Goal: Task Accomplishment & Management: Use online tool/utility

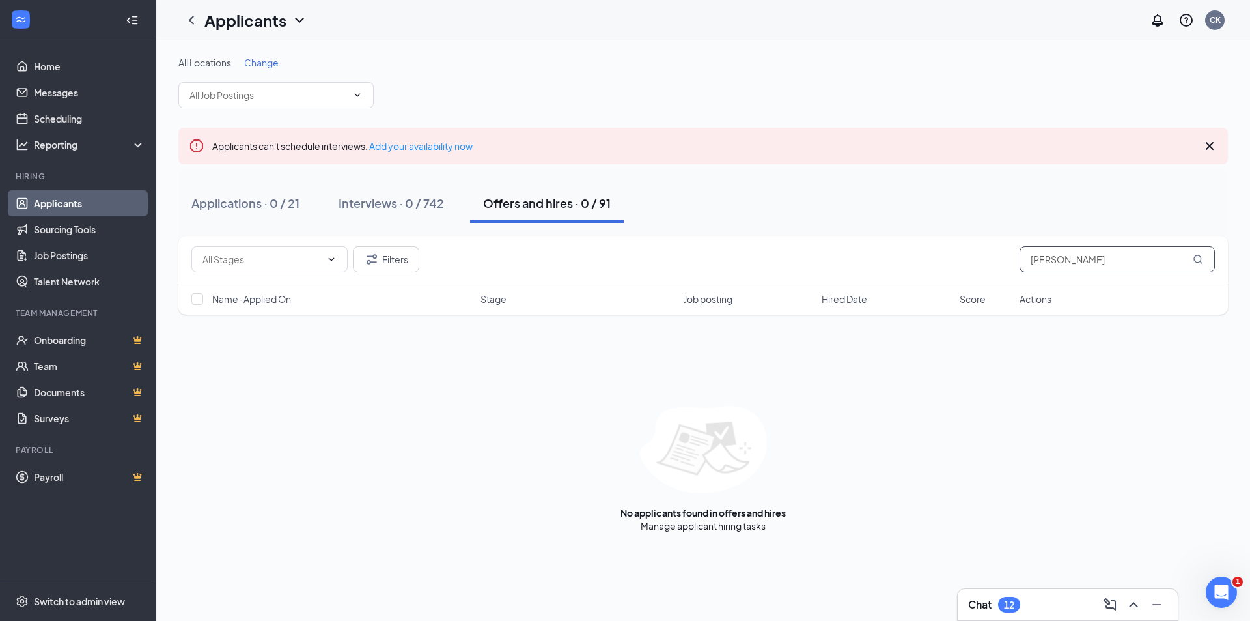
drag, startPoint x: 1090, startPoint y: 261, endPoint x: 966, endPoint y: 275, distance: 125.2
click at [966, 275] on div "Filters [PERSON_NAME]" at bounding box center [703, 260] width 1050 height 48
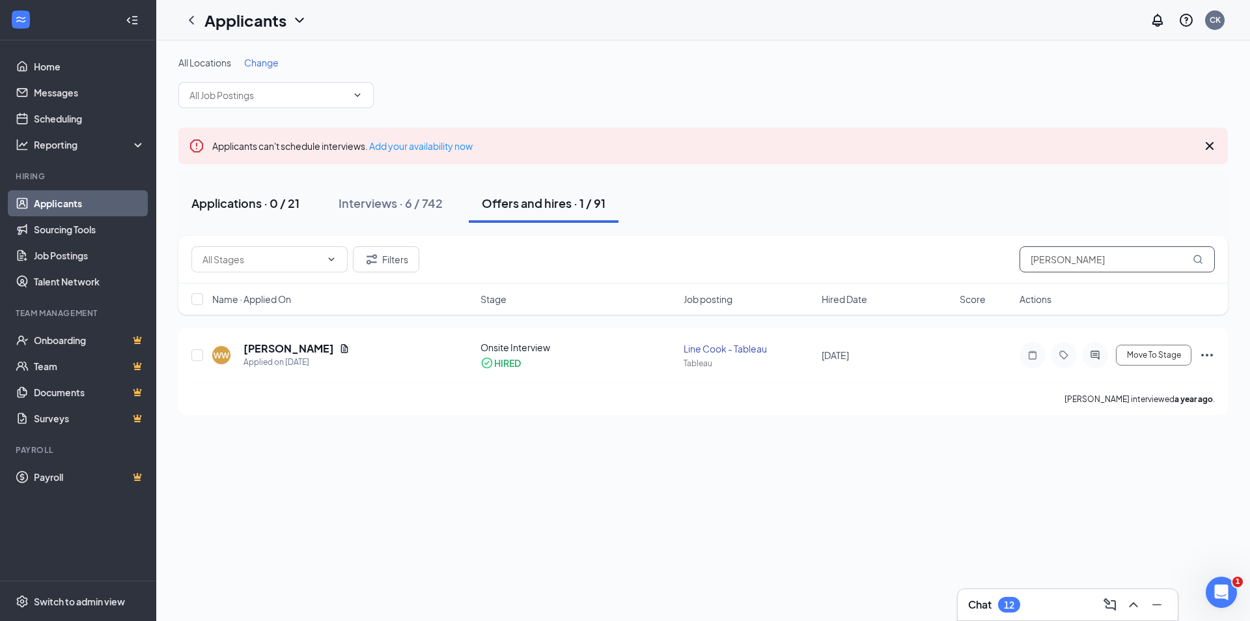
type input "[PERSON_NAME]"
click at [266, 201] on div "Applications · 0 / 21" at bounding box center [245, 203] width 108 height 16
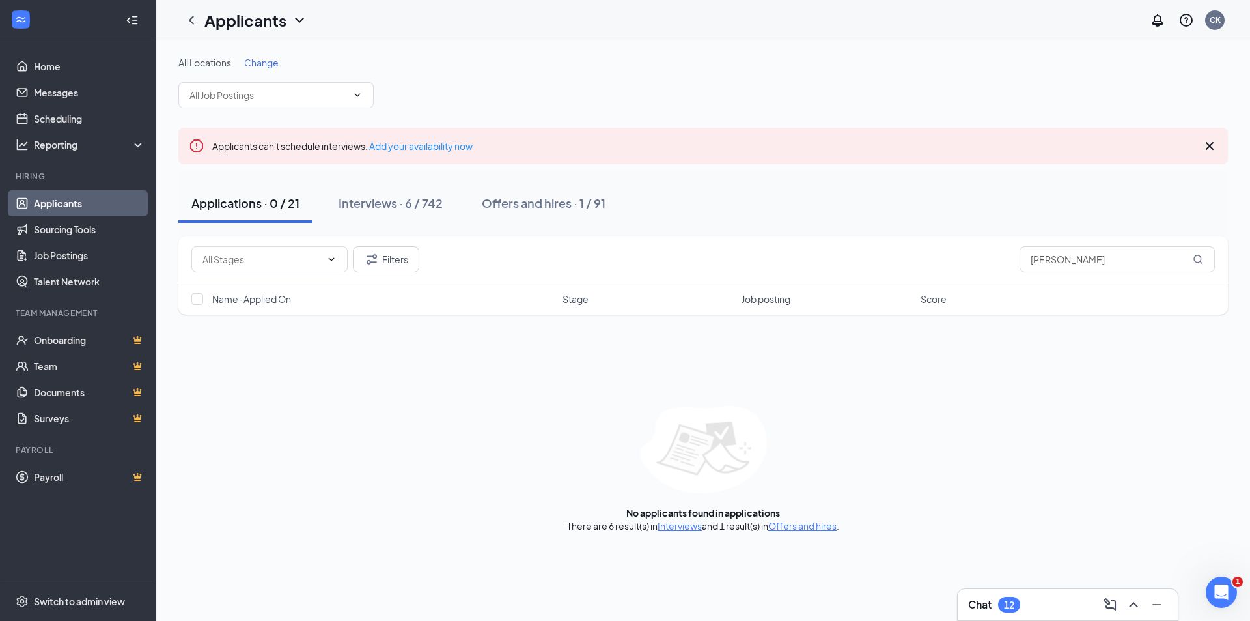
click at [688, 531] on div "There are 6 result(s) in Interviews and 1 result(s) in Offers and hires ." at bounding box center [703, 525] width 272 height 13
click at [677, 527] on link "Interviews" at bounding box center [680, 526] width 44 height 12
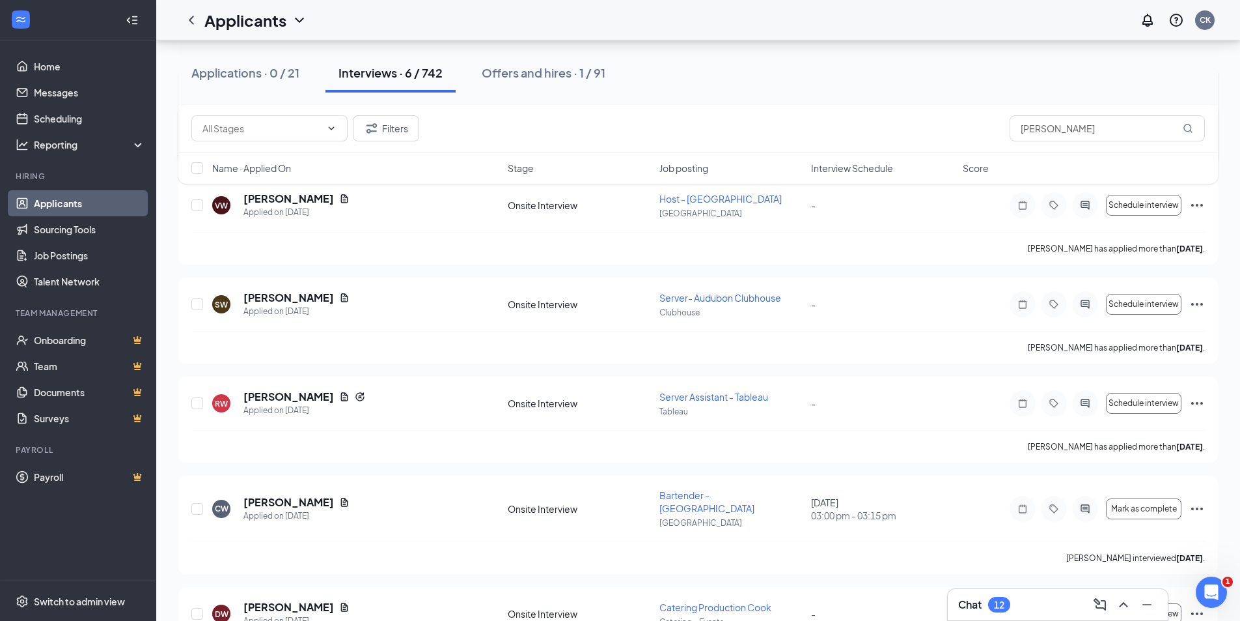
scroll to position [316, 0]
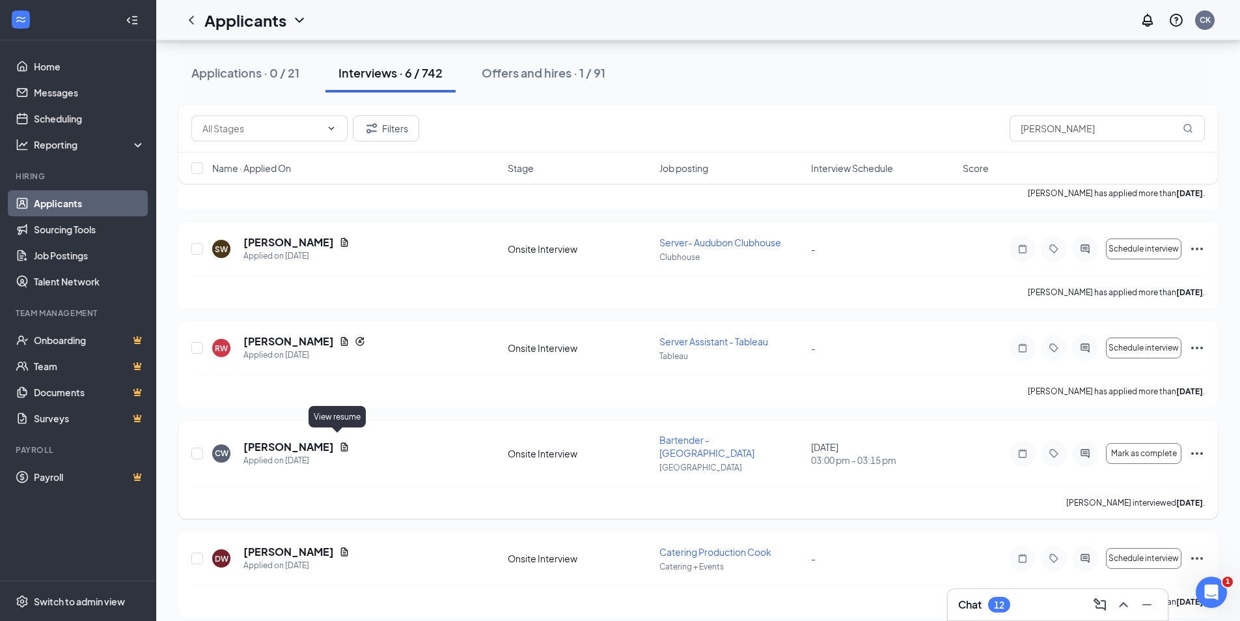
click at [341, 443] on icon "Document" at bounding box center [344, 446] width 7 height 8
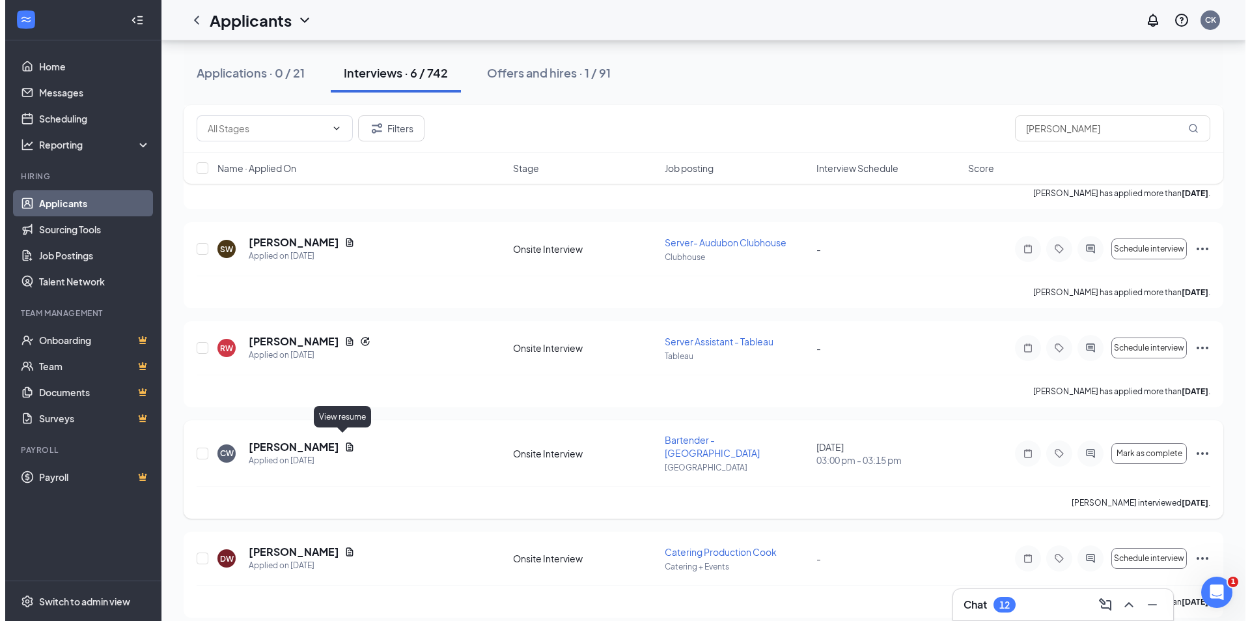
scroll to position [303, 0]
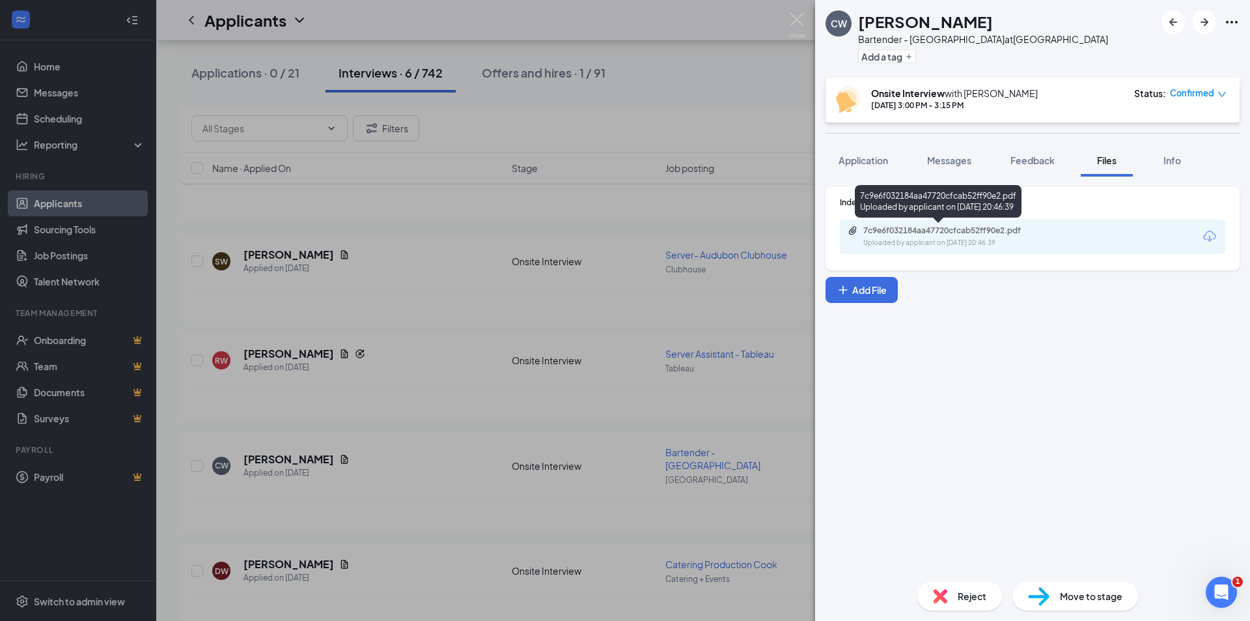
click at [957, 242] on div "Uploaded by applicant on [DATE] 20:46:39" at bounding box center [960, 243] width 195 height 10
